Goal: Communication & Community: Participate in discussion

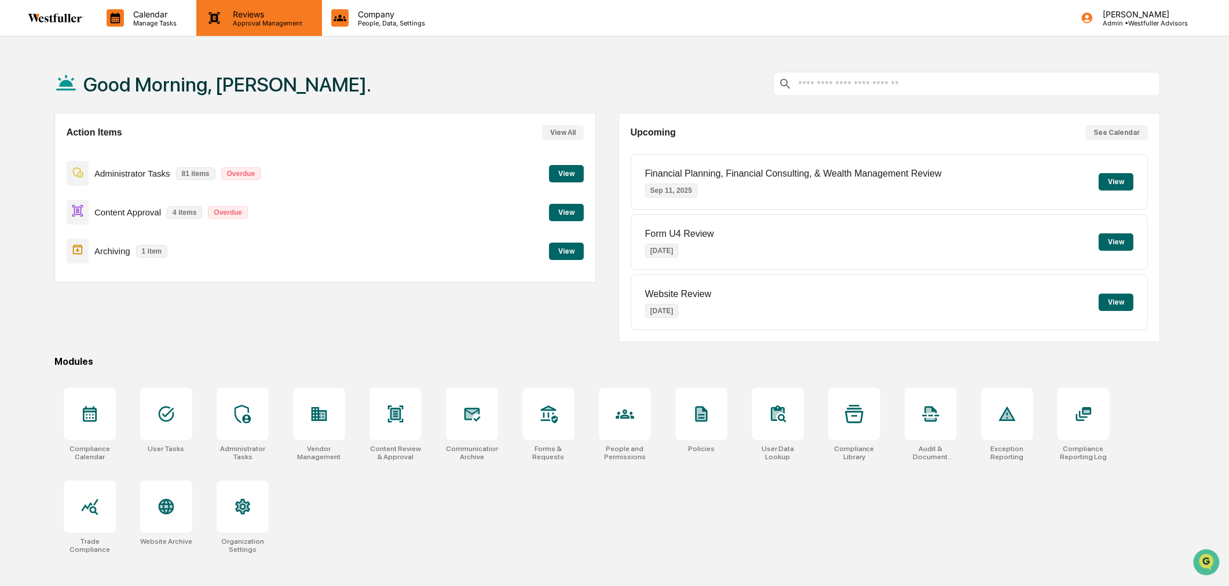
click at [294, 34] on div "Reviews Approval Management" at bounding box center [258, 18] width 125 height 36
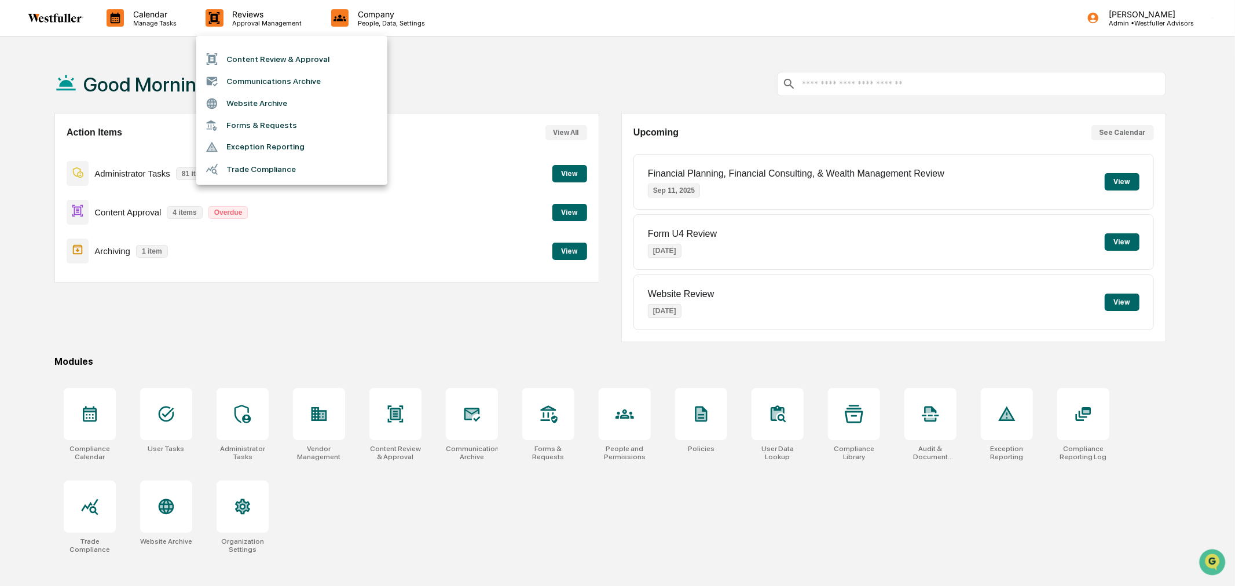
click at [288, 77] on li "Communications Archive" at bounding box center [291, 81] width 191 height 22
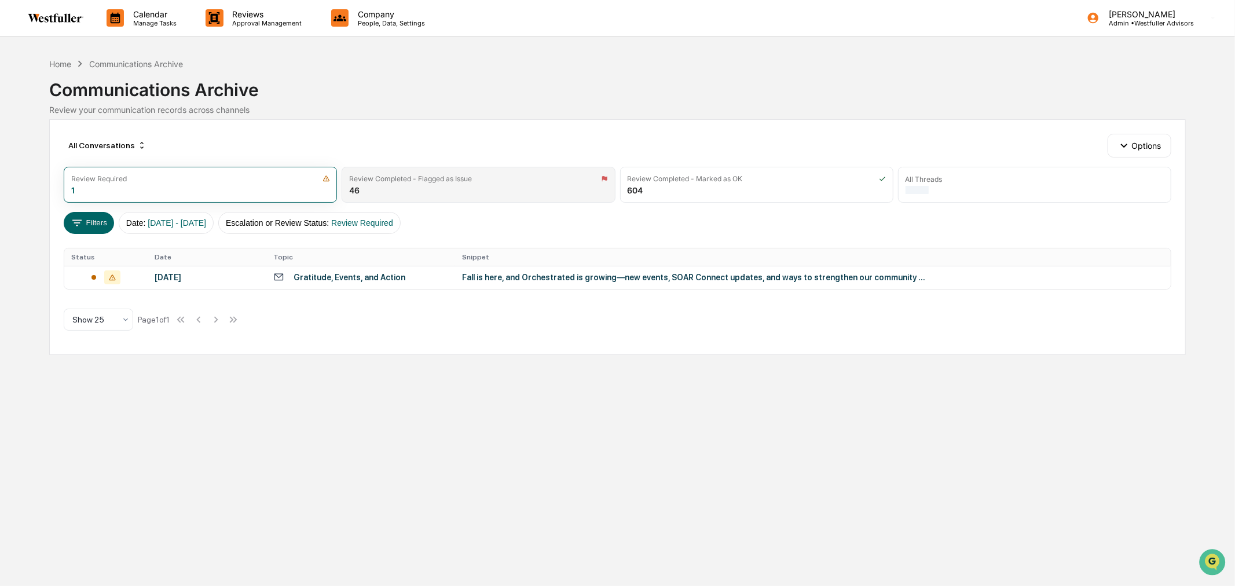
click at [440, 188] on div "Review Completed - Flagged as Issue 46" at bounding box center [478, 185] width 273 height 36
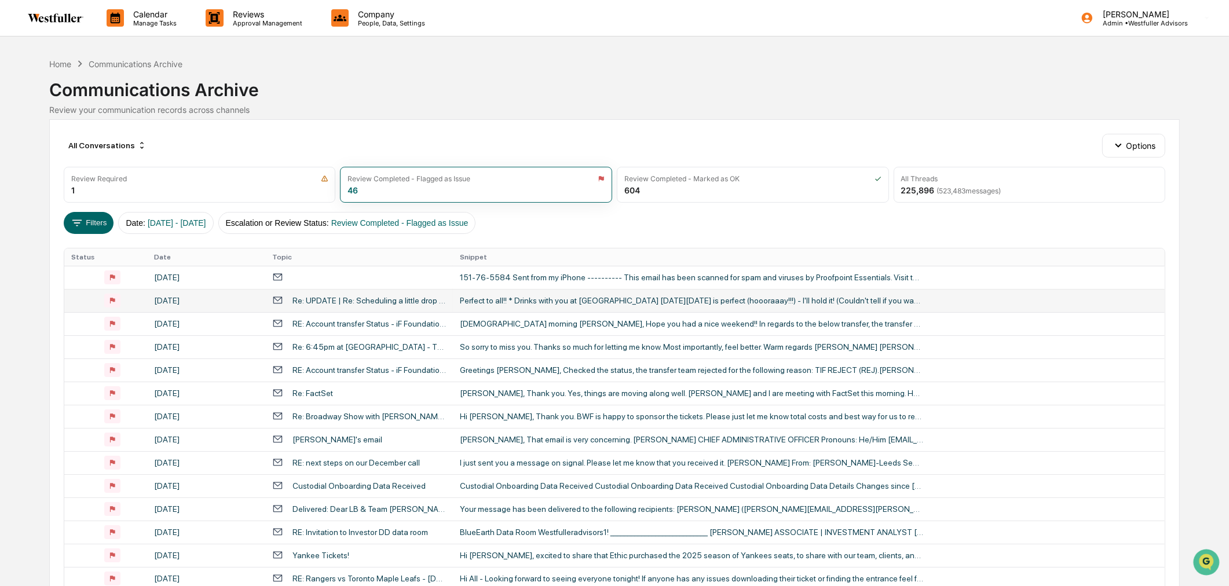
click at [591, 304] on div "Perfect to all!! * Drinks with you at [GEOGRAPHIC_DATA] [DATE][DATE] is perfect…" at bounding box center [691, 300] width 463 height 9
click at [18, 292] on div "Calendar Manage Tasks Reviews Approval Management Company People, Data, Setting…" at bounding box center [614, 455] width 1229 height 911
click at [533, 281] on div "151-76-5584 Sent from my iPhone ---------- This email has been scanned for spam…" at bounding box center [691, 277] width 463 height 9
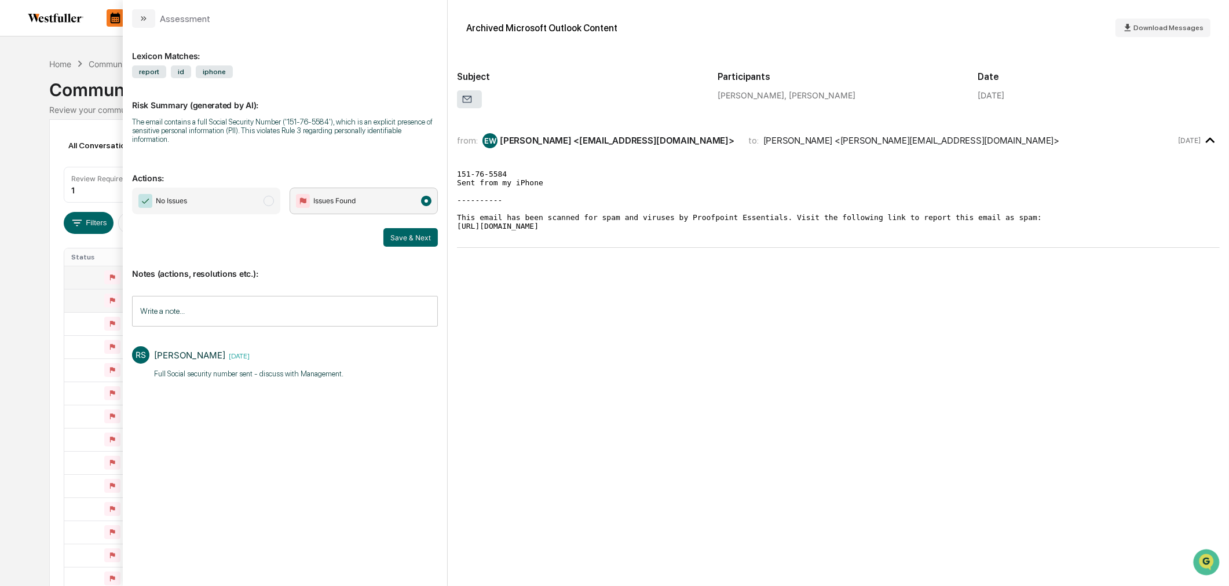
click at [1201, 141] on icon "modal" at bounding box center [1210, 140] width 19 height 19
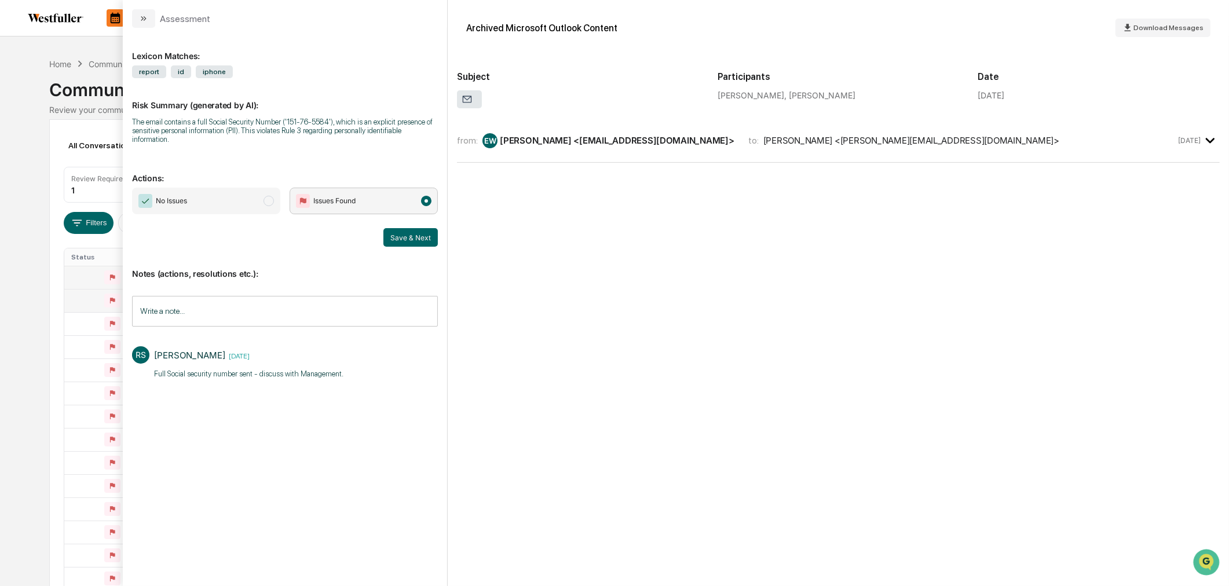
click at [1201, 141] on icon "modal" at bounding box center [1210, 140] width 19 height 19
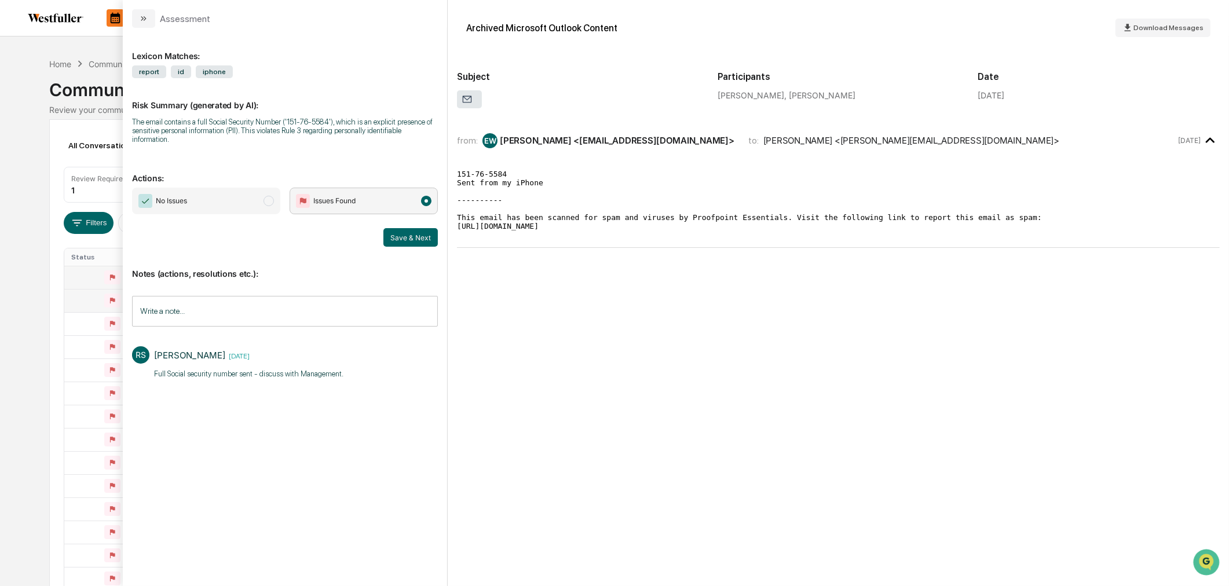
click at [430, 16] on div "Assessment" at bounding box center [285, 14] width 324 height 28
click at [723, 30] on div "Archived Microsoft Outlook Content Download Messages" at bounding box center [838, 27] width 763 height 37
click at [462, 101] on icon "modal" at bounding box center [467, 99] width 11 height 11
click at [744, 94] on div "[PERSON_NAME], [PERSON_NAME]" at bounding box center [839, 95] width 242 height 10
click at [844, 144] on div "[PERSON_NAME] <[PERSON_NAME][EMAIL_ADDRESS][DOMAIN_NAME]>" at bounding box center [911, 140] width 296 height 11
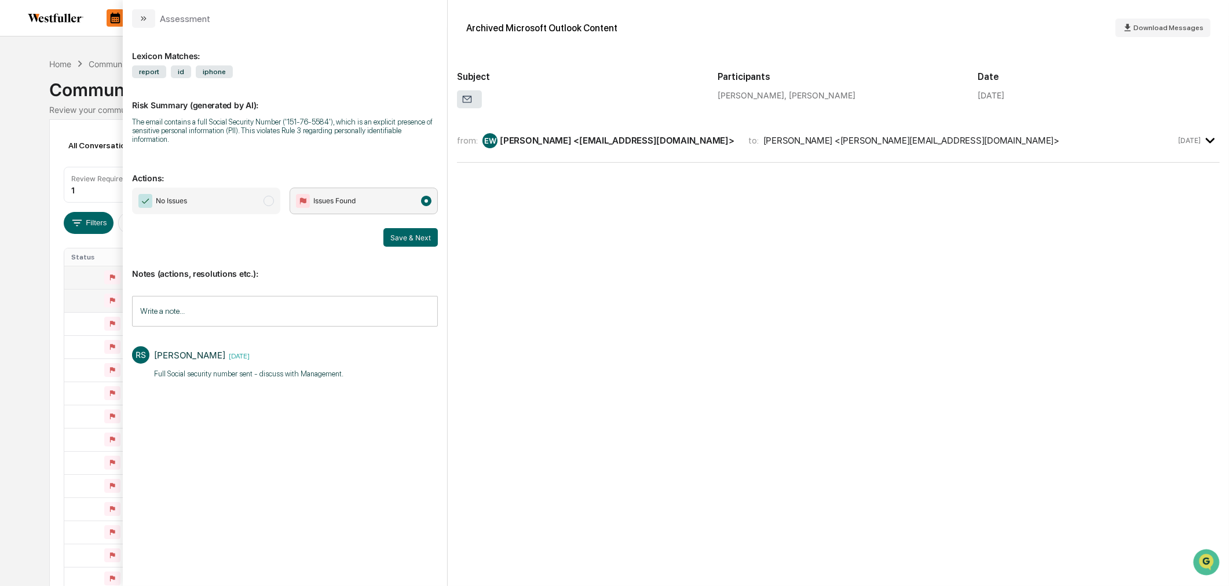
click at [844, 144] on div "[PERSON_NAME] <[PERSON_NAME][EMAIL_ADDRESS][DOMAIN_NAME]>" at bounding box center [911, 140] width 296 height 11
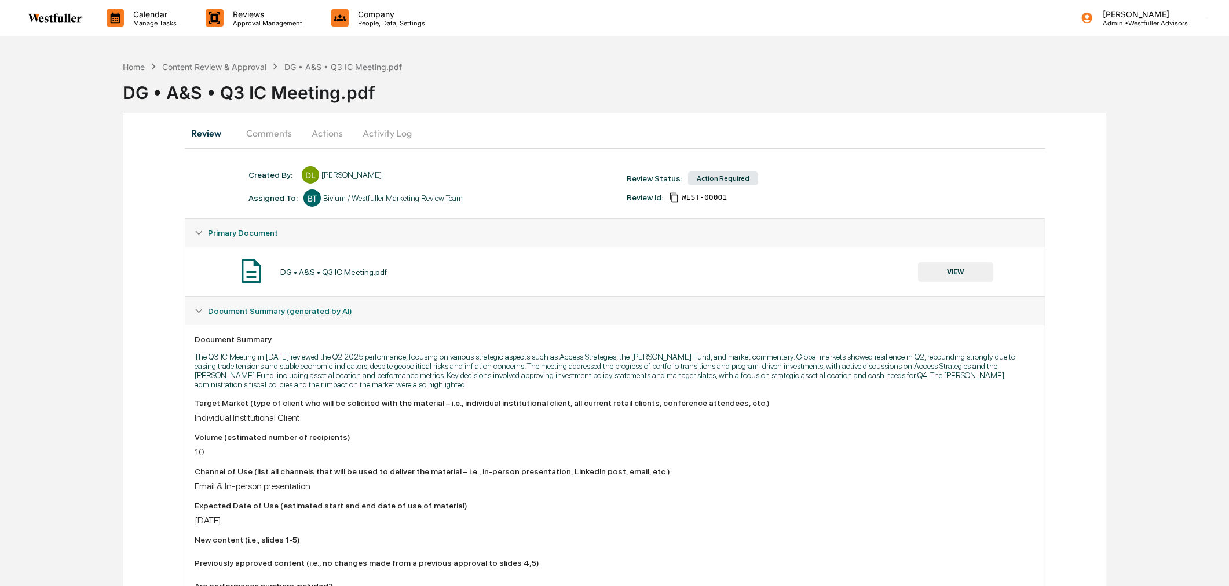
click at [283, 122] on button "Comments" at bounding box center [269, 133] width 64 height 28
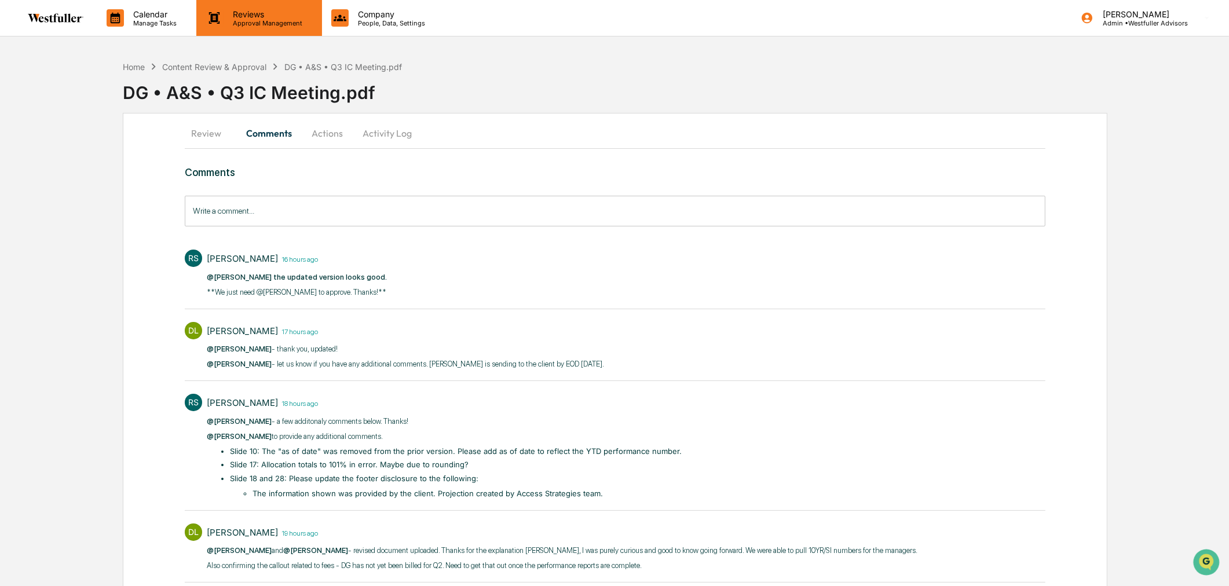
click at [262, 27] on div "Reviews Approval Management" at bounding box center [258, 18] width 125 height 36
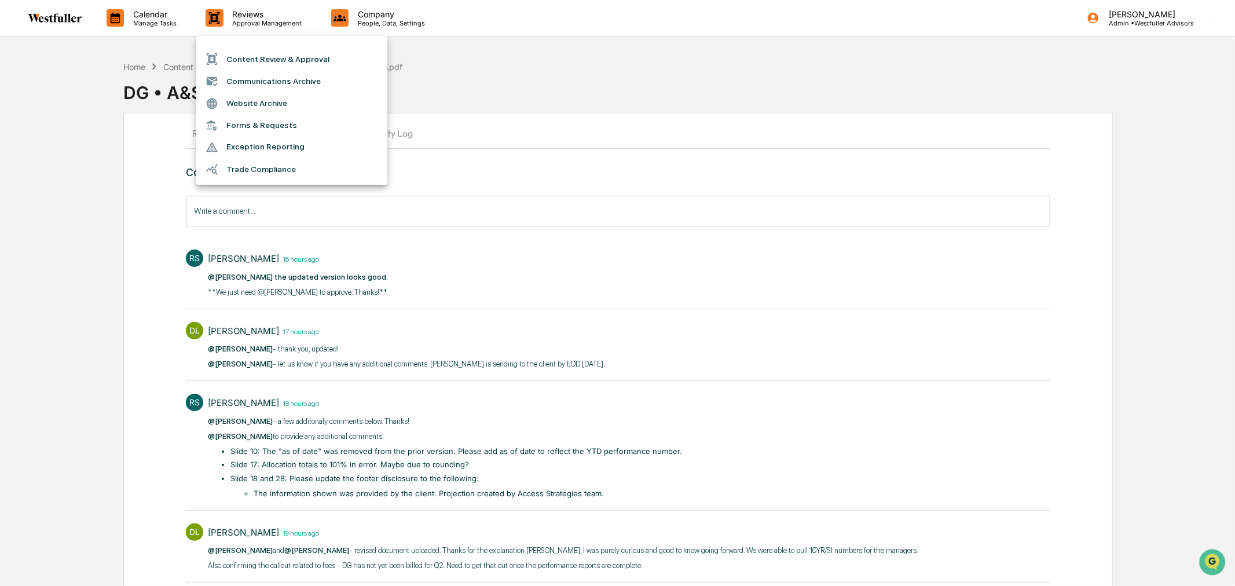
click at [628, 62] on div at bounding box center [617, 293] width 1235 height 586
